Goal: Task Accomplishment & Management: Manage account settings

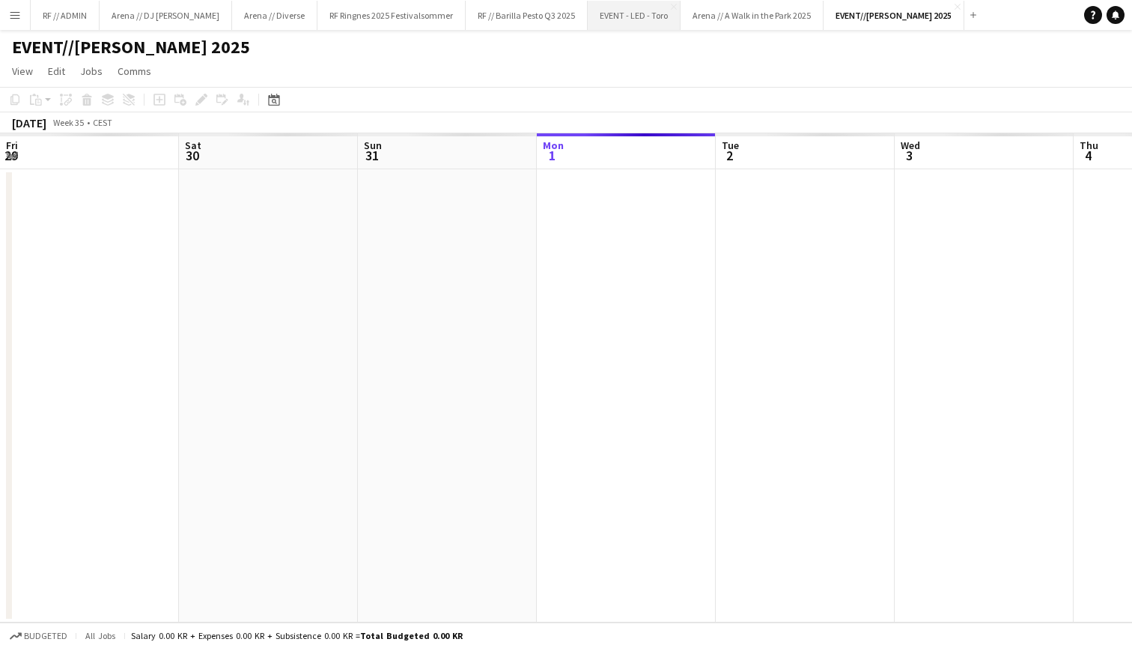
scroll to position [0, 514]
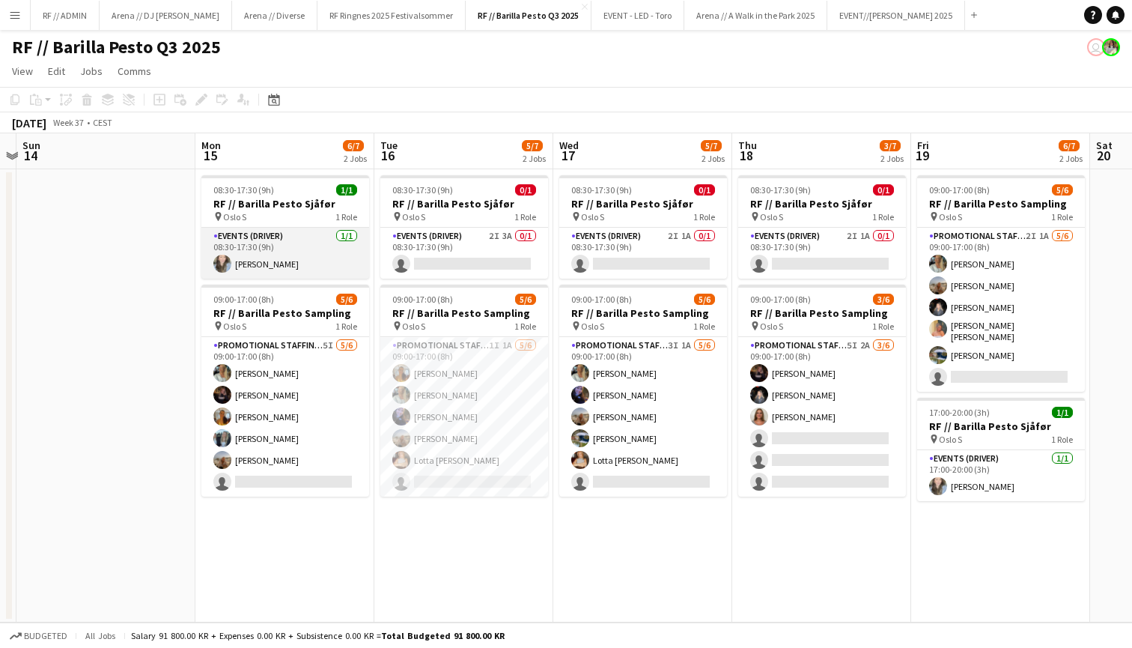
scroll to position [0, 700]
click at [346, 188] on span "1/1" at bounding box center [345, 189] width 21 height 11
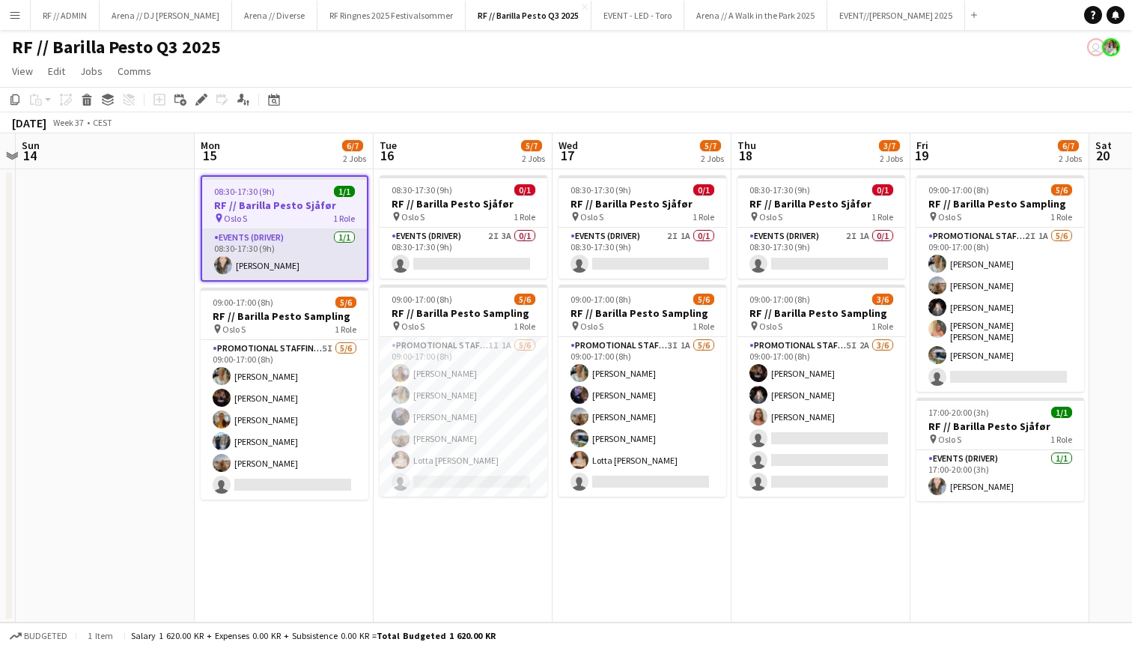
click at [345, 238] on app-card-role "Events (Driver) [DATE] 08:30-17:30 (9h) [PERSON_NAME]" at bounding box center [284, 254] width 165 height 51
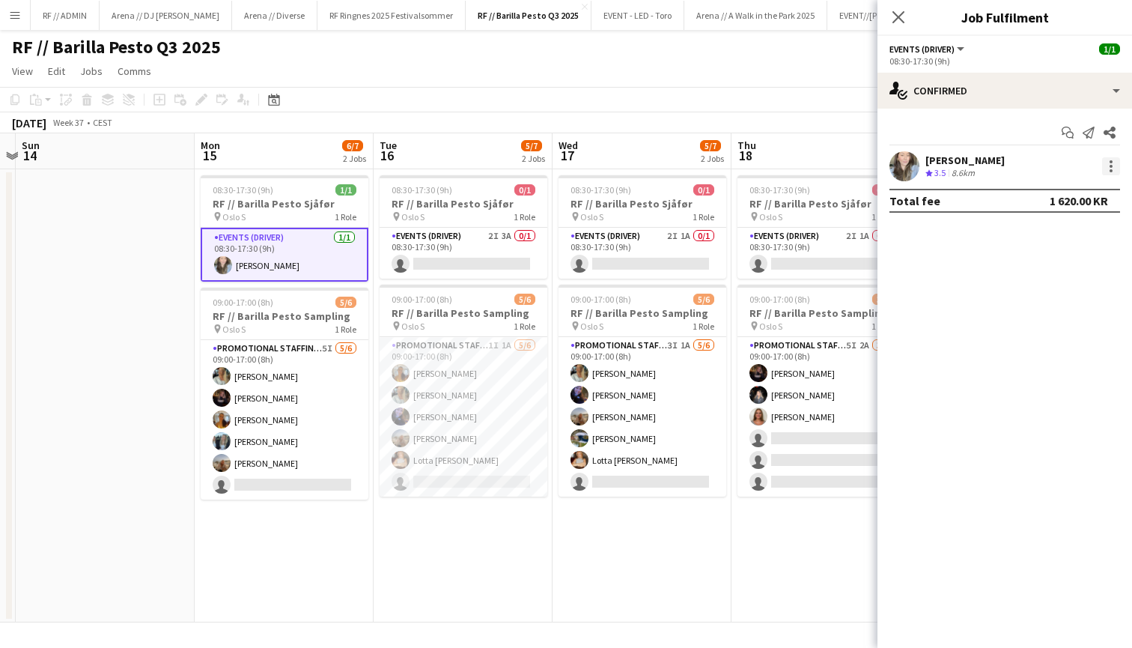
click at [1114, 163] on div at bounding box center [1111, 166] width 18 height 18
click at [1116, 95] on div at bounding box center [566, 324] width 1132 height 648
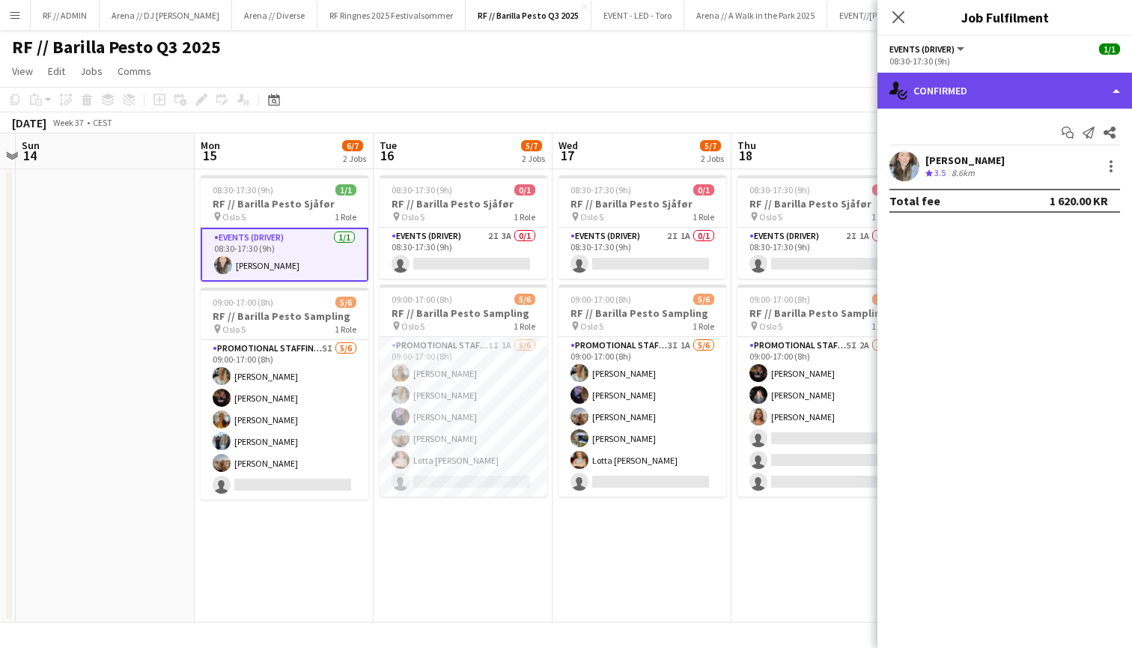
click at [1116, 90] on div "single-neutral-actions-check-2 Confirmed" at bounding box center [1004, 91] width 255 height 36
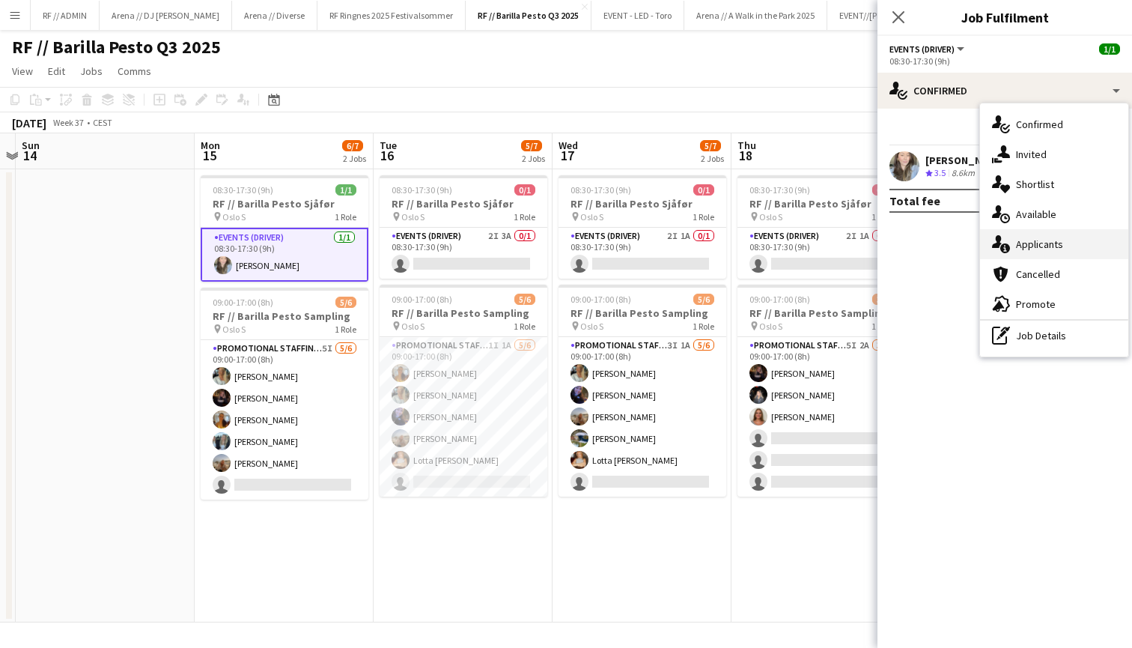
click at [1049, 237] on div "single-neutral-actions-information Applicants" at bounding box center [1054, 244] width 148 height 30
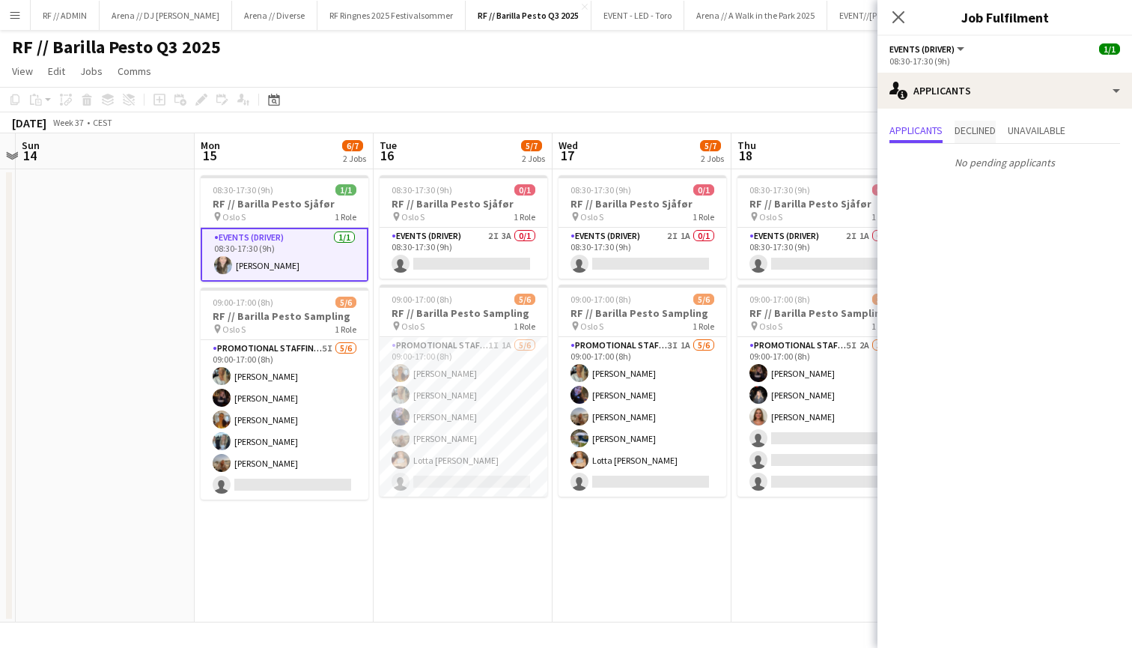
click at [978, 131] on span "Declined" at bounding box center [974, 130] width 41 height 10
click at [1048, 133] on span "Unavailable" at bounding box center [1037, 130] width 58 height 10
click at [921, 127] on span "Applicants" at bounding box center [915, 130] width 53 height 10
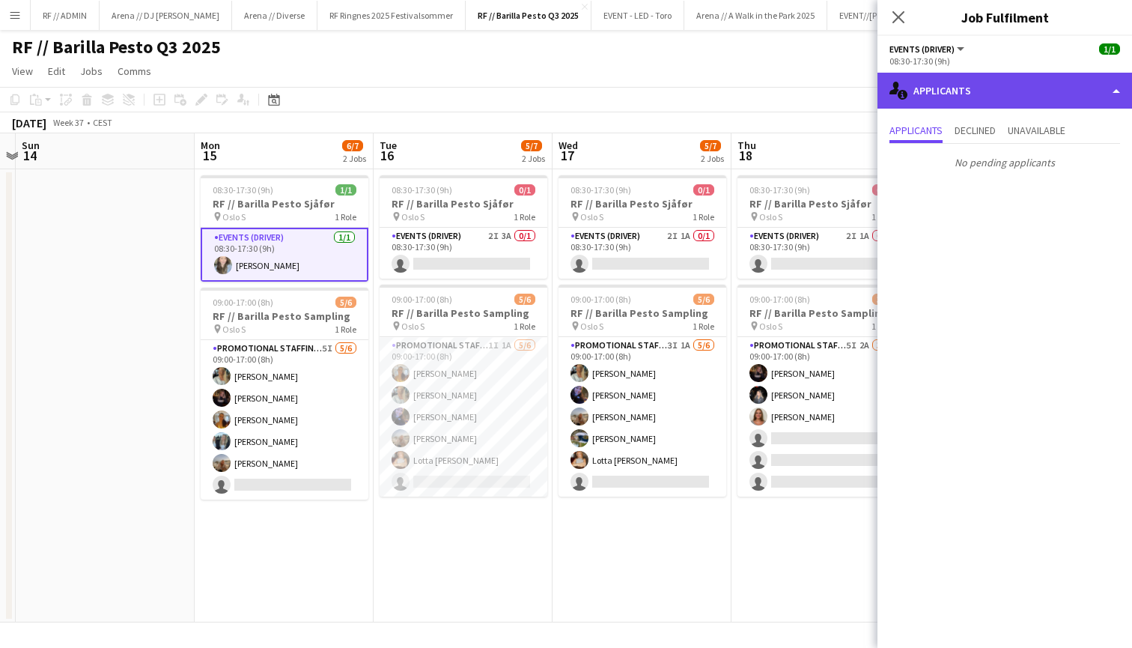
click at [1004, 97] on div "single-neutral-actions-information Applicants" at bounding box center [1004, 91] width 255 height 36
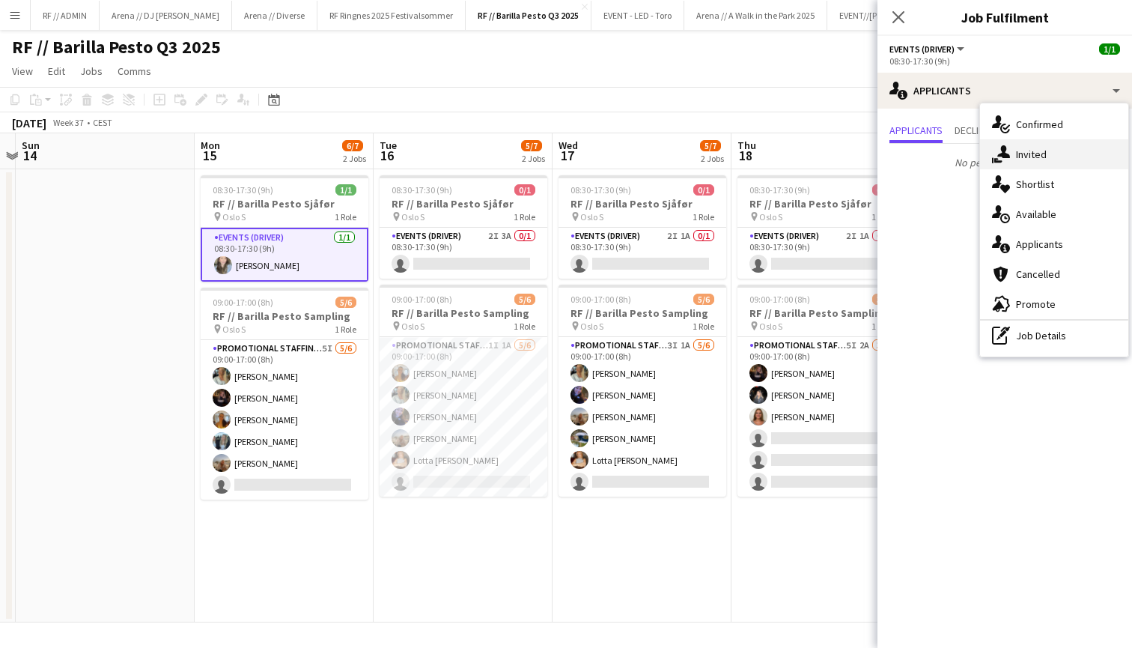
click at [1030, 153] on div "single-neutral-actions-share-1 Invited" at bounding box center [1054, 154] width 148 height 30
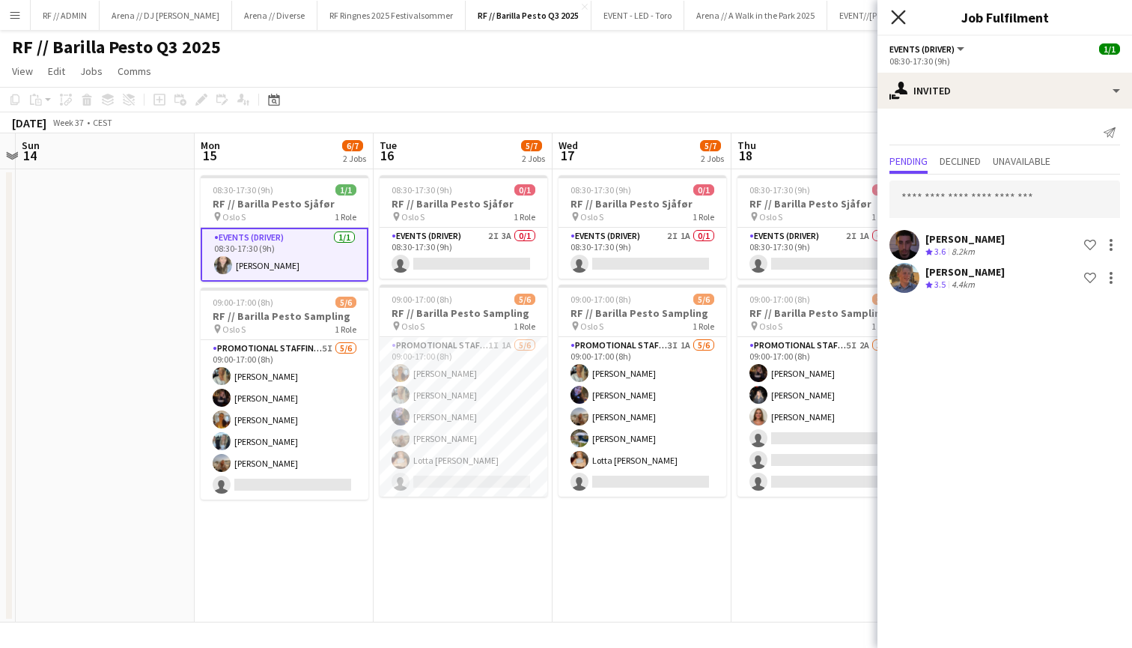
click at [898, 14] on icon "Close pop-in" at bounding box center [898, 17] width 14 height 14
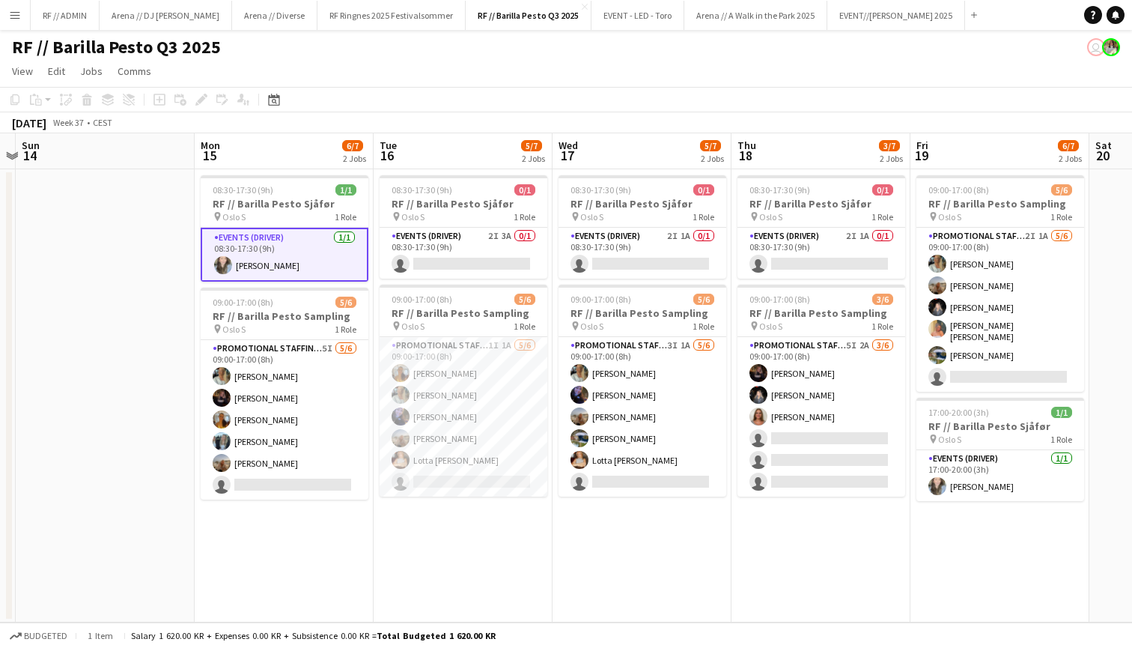
click at [154, 219] on app-date-cell at bounding box center [105, 395] width 179 height 453
